Goal: Information Seeking & Learning: Learn about a topic

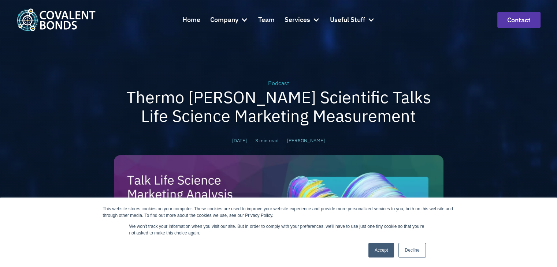
click at [380, 255] on link "Accept" at bounding box center [381, 250] width 26 height 15
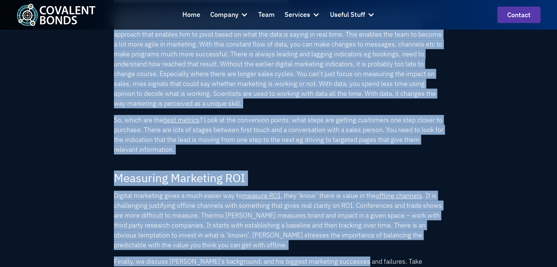
scroll to position [844, 0]
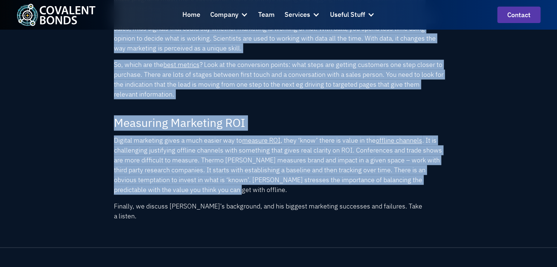
drag, startPoint x: 317, startPoint y: 96, endPoint x: 381, endPoint y: 192, distance: 114.9
copy div "Lorem ipsum dolorsi ametc adipisc. El sed doeiusm te incididu u laboree dolor m…"
click at [291, 96] on p "So, which are the best metrics ? Look at the conversion points: what steps are …" at bounding box center [278, 80] width 329 height 40
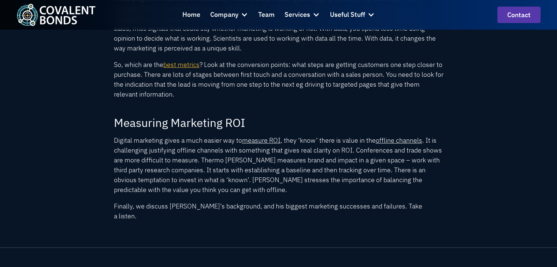
click at [183, 63] on link "best metrics" at bounding box center [181, 64] width 36 height 8
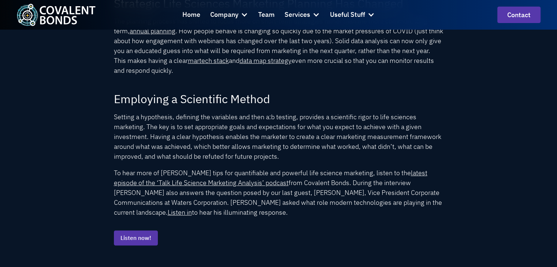
scroll to position [459, 0]
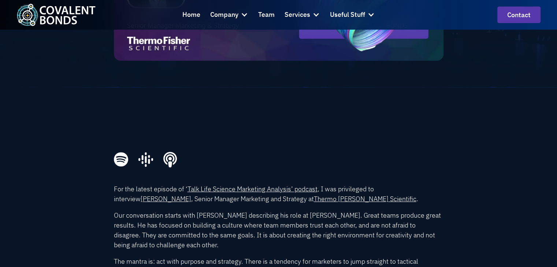
scroll to position [261, 0]
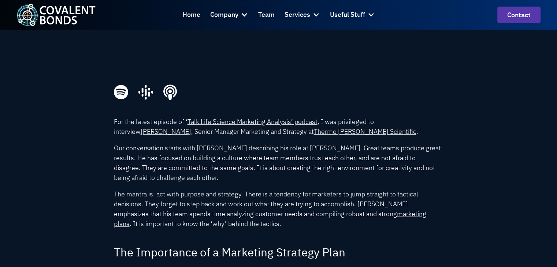
scroll to position [364, 0]
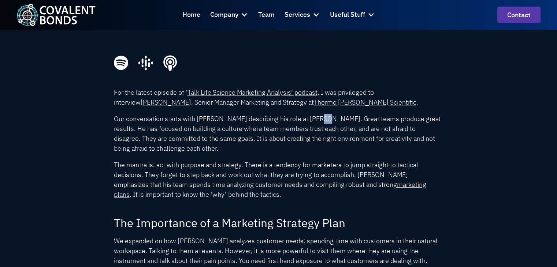
drag, startPoint x: 314, startPoint y: 119, endPoint x: 318, endPoint y: 119, distance: 3.7
click at [318, 119] on p "Our conversation starts with [PERSON_NAME] describing his role at [PERSON_NAME]…" at bounding box center [278, 134] width 329 height 40
click at [335, 127] on p "Our conversation starts with [PERSON_NAME] describing his role at [PERSON_NAME]…" at bounding box center [278, 134] width 329 height 40
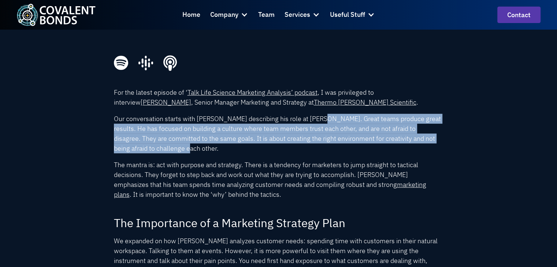
drag, startPoint x: 316, startPoint y: 119, endPoint x: 413, endPoint y: 146, distance: 100.3
click at [413, 146] on p "Our conversation starts with [PERSON_NAME] describing his role at [PERSON_NAME]…" at bounding box center [278, 134] width 329 height 40
copy p "Great teams produce great results. He has focused on building a culture where t…"
